Goal: Transaction & Acquisition: Download file/media

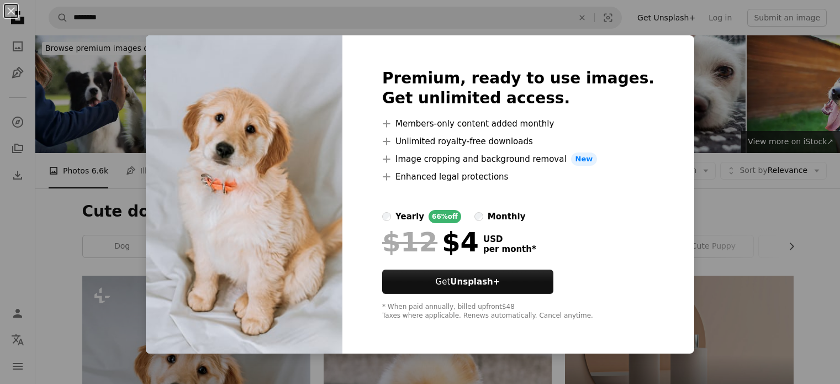
scroll to position [276, 0]
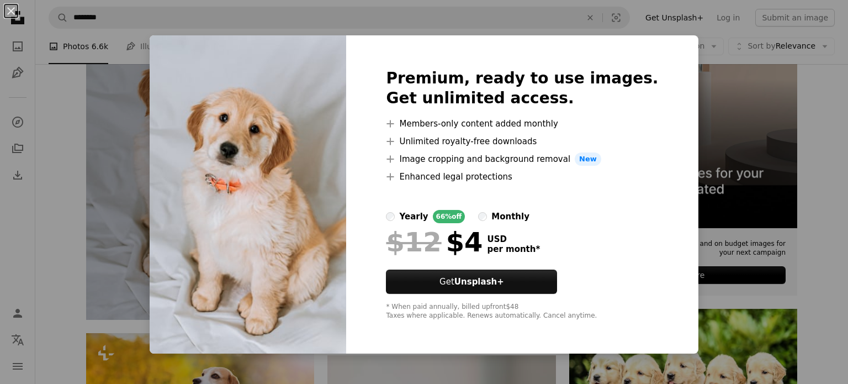
click at [660, 45] on div "Premium, ready to use images. Get unlimited access. A plus sign Members-only co…" at bounding box center [522, 194] width 352 height 318
click at [103, 246] on div "An X shape Premium, ready to use images. Get unlimited access. A plus sign Memb…" at bounding box center [424, 192] width 848 height 384
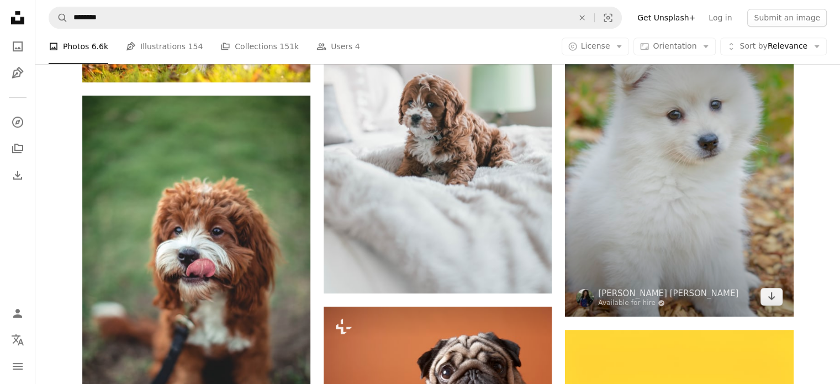
scroll to position [663, 0]
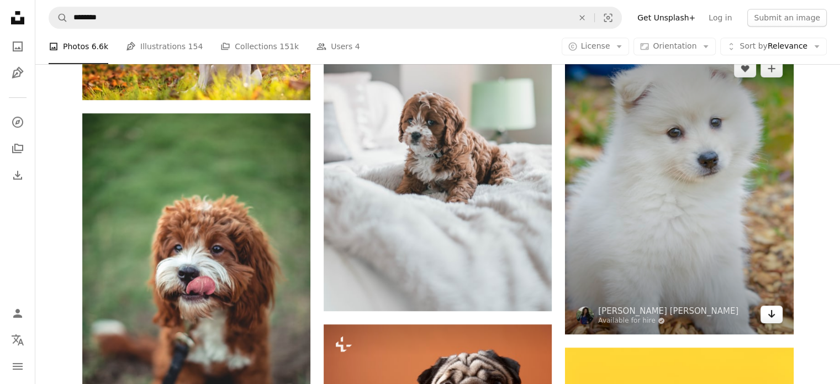
click at [771, 312] on icon "Download" at bounding box center [771, 314] width 7 height 8
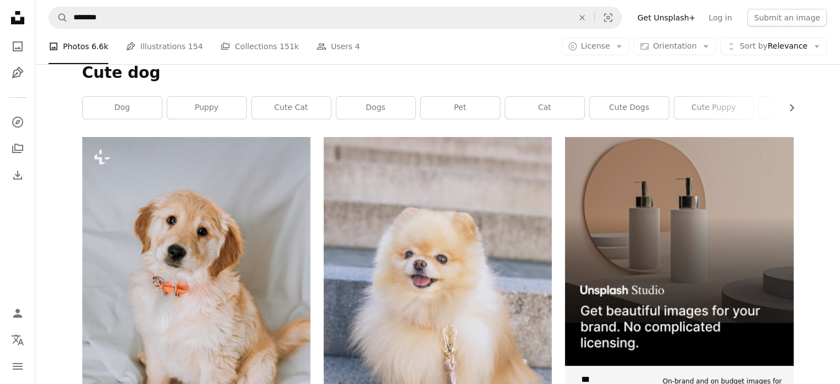
scroll to position [0, 0]
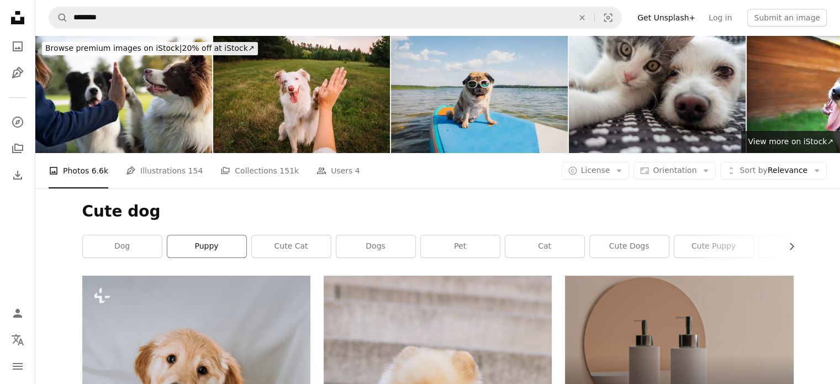
click at [214, 250] on link "puppy" at bounding box center [206, 246] width 79 height 22
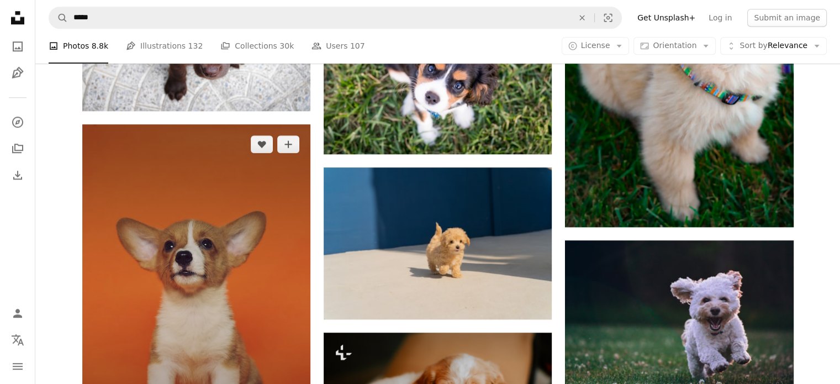
scroll to position [1049, 0]
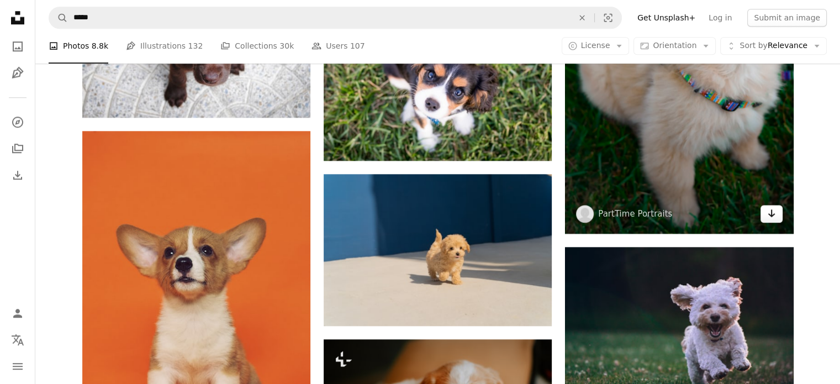
click at [773, 209] on icon "Arrow pointing down" at bounding box center [771, 213] width 9 height 13
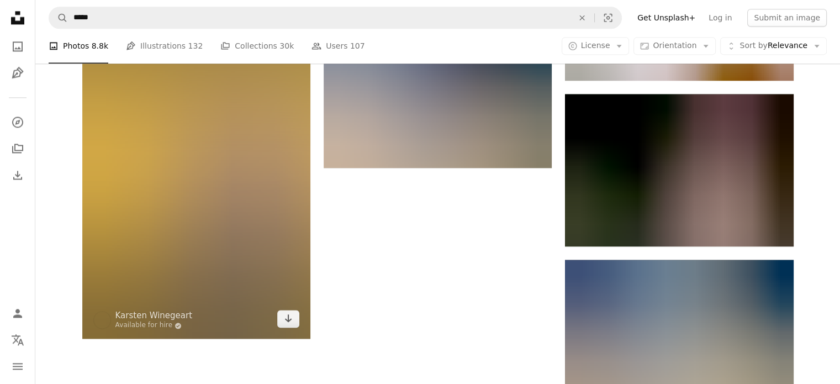
scroll to position [1588, 0]
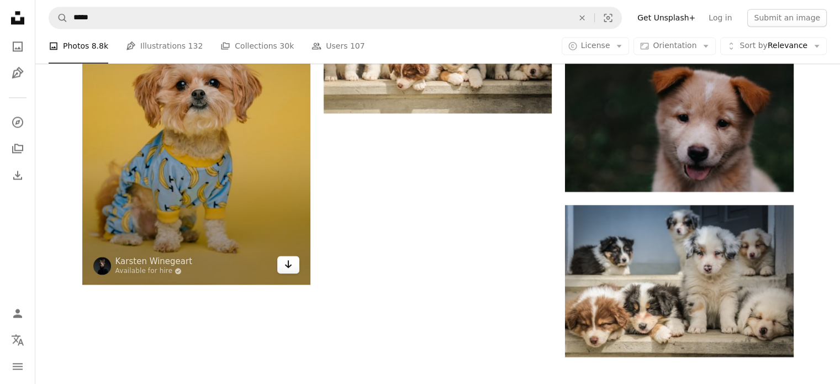
click at [284, 265] on icon "Arrow pointing down" at bounding box center [288, 263] width 9 height 13
